Goal: Task Accomplishment & Management: Use online tool/utility

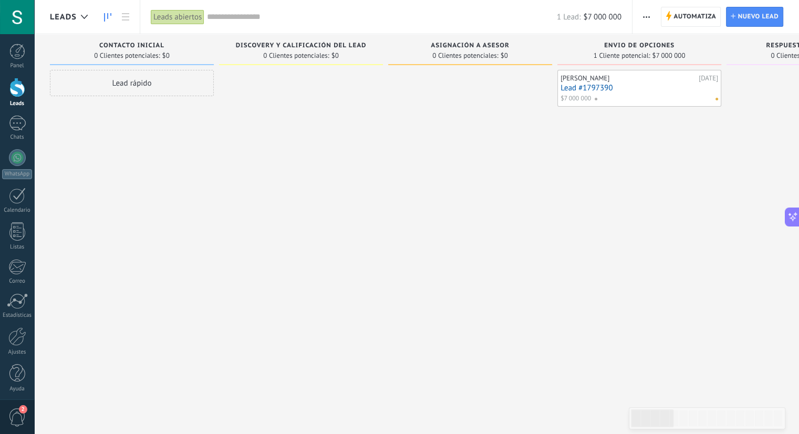
scroll to position [147, 0]
click at [682, 12] on span "Automatiza" at bounding box center [695, 16] width 43 height 19
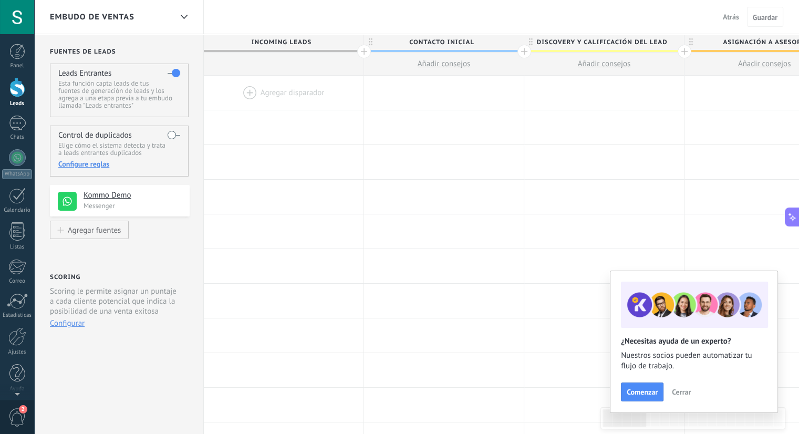
click at [138, 93] on p "Esta función capta leads de tus fuentes de generación de leads y los agrega a u…" at bounding box center [118, 94] width 121 height 29
